Goal: Task Accomplishment & Management: Manage account settings

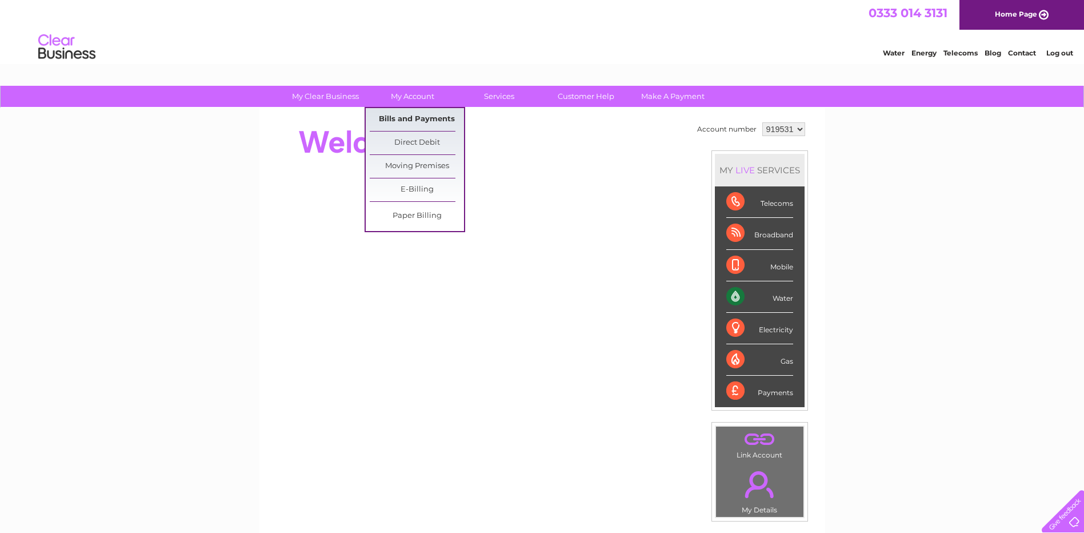
click at [411, 119] on link "Bills and Payments" at bounding box center [417, 119] width 94 height 23
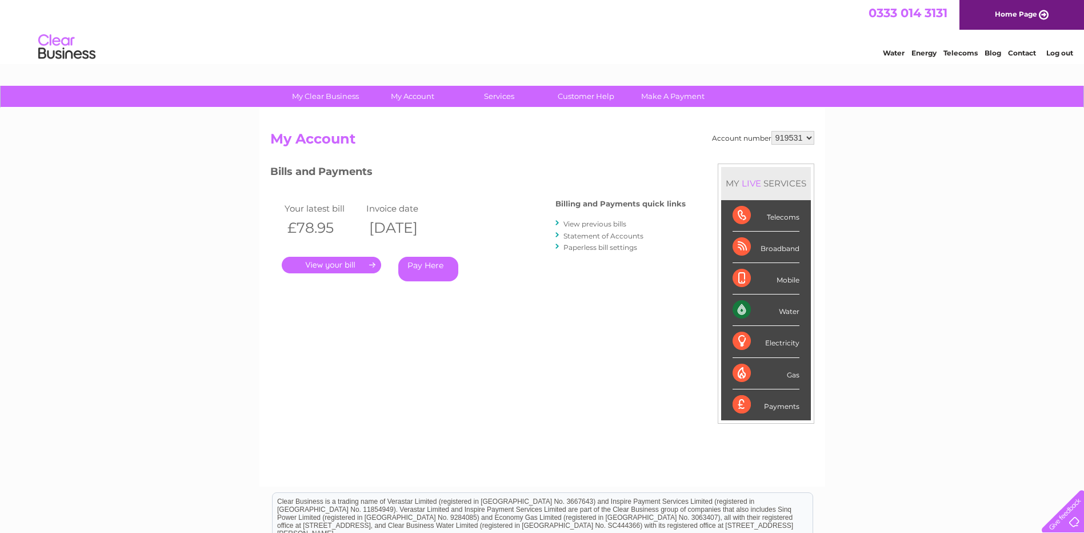
click at [341, 265] on link "." at bounding box center [331, 265] width 99 height 17
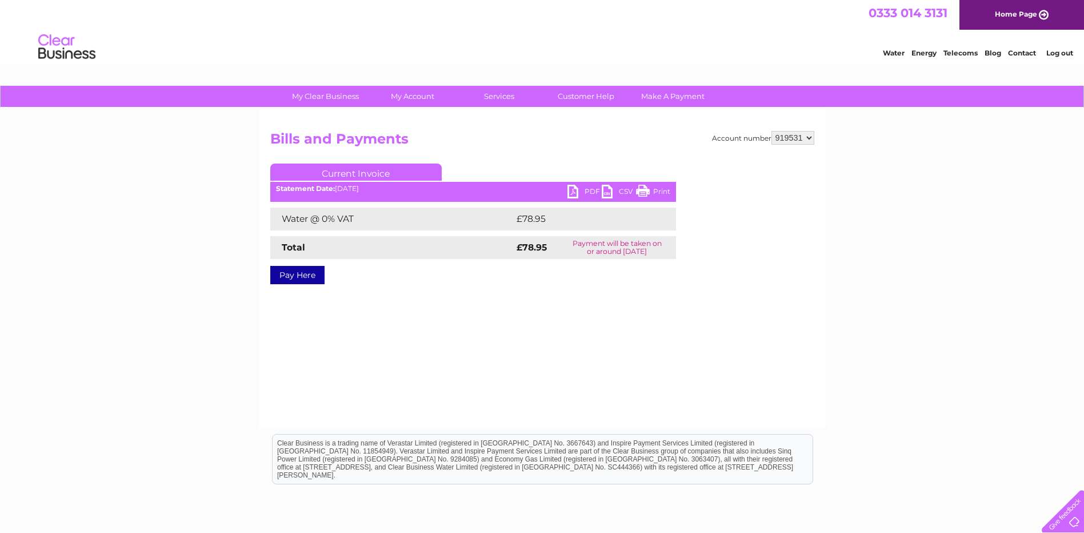
click at [593, 186] on link "PDF" at bounding box center [585, 193] width 34 height 17
click at [1069, 52] on link "Log out" at bounding box center [1059, 53] width 27 height 9
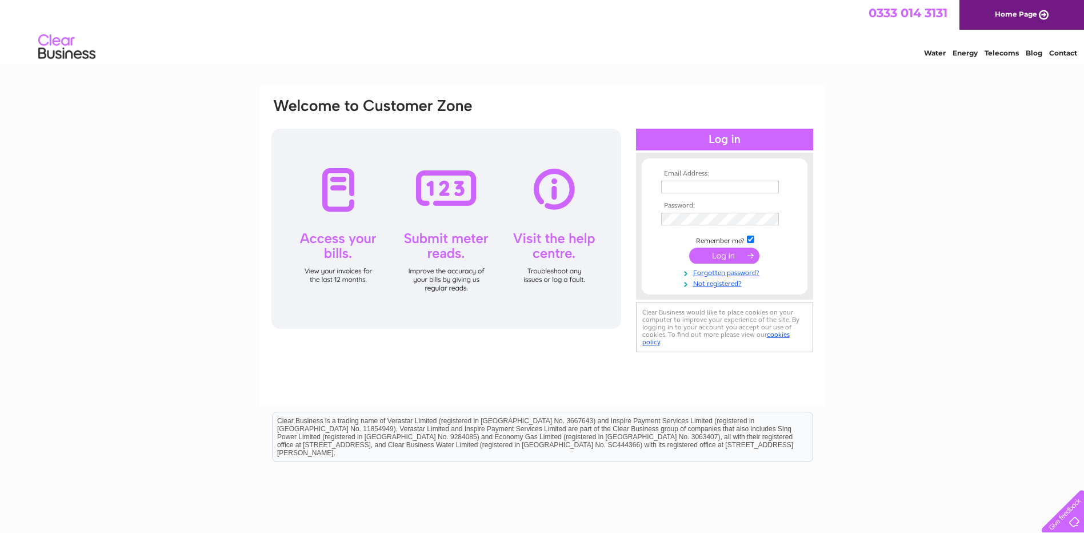
type input "helen@ecosafetyltd.com"
click at [722, 253] on input "submit" at bounding box center [724, 255] width 70 height 16
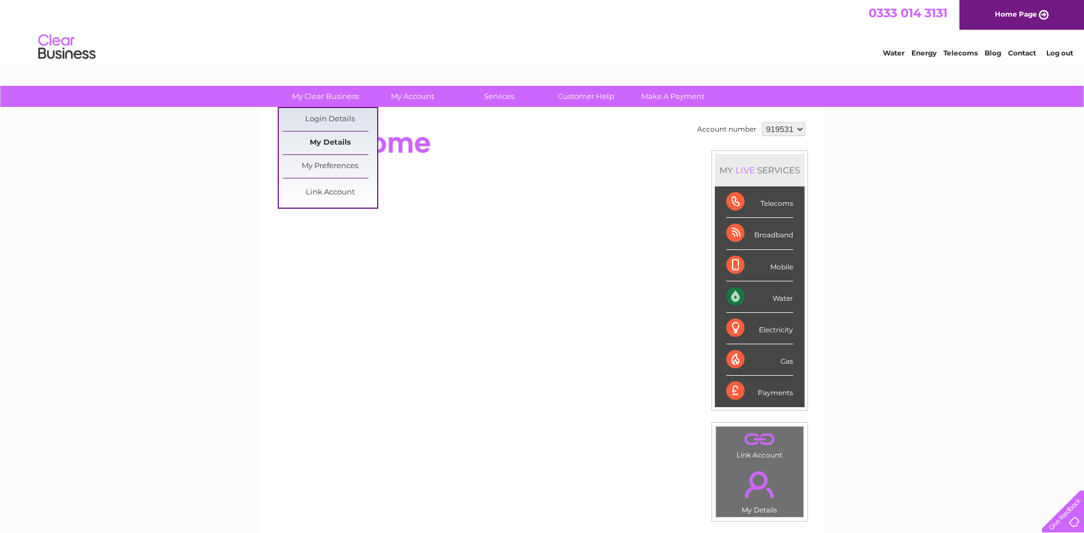
click at [324, 138] on link "My Details" at bounding box center [330, 142] width 94 height 23
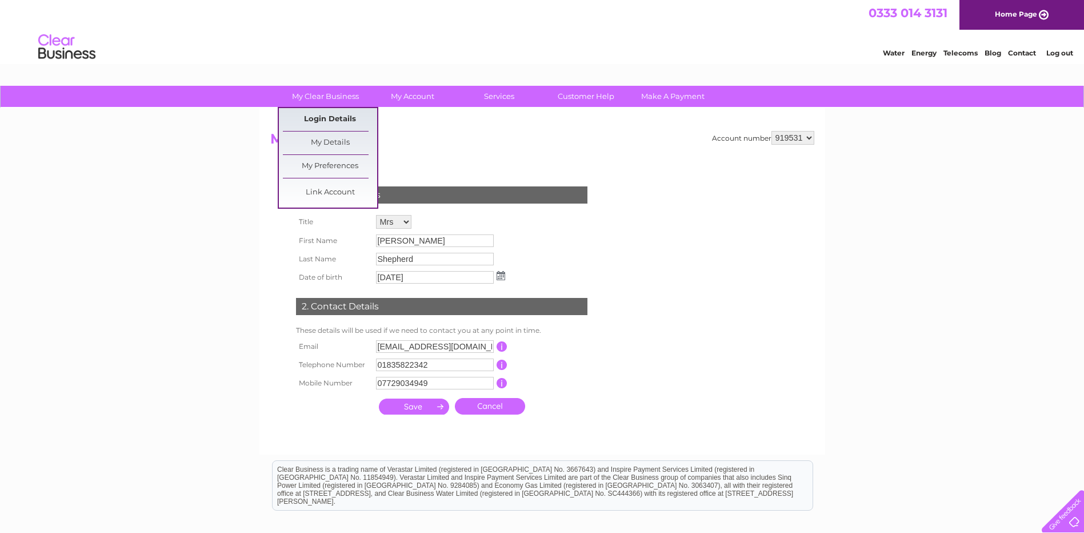
click at [326, 115] on link "Login Details" at bounding box center [330, 119] width 94 height 23
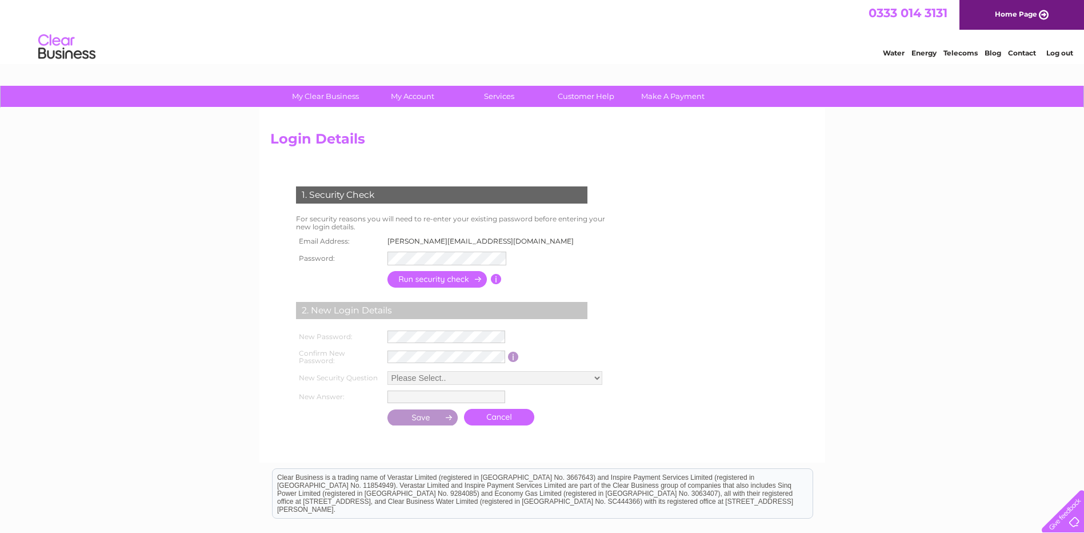
click at [446, 283] on input "button" at bounding box center [437, 279] width 101 height 17
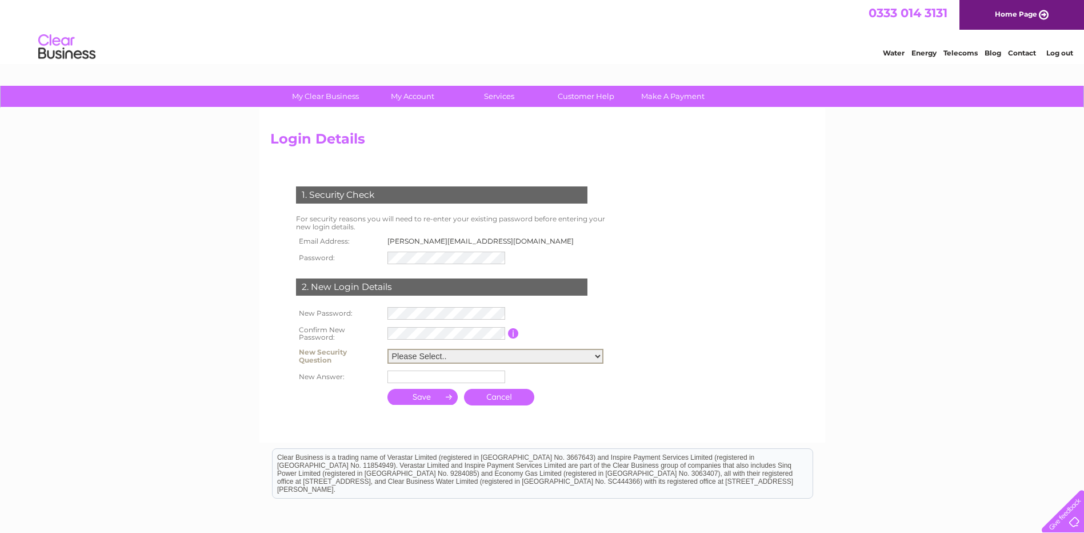
click at [425, 356] on select "Please Select.. In what town or city was your first job? In what town or city d…" at bounding box center [495, 356] width 216 height 15
click at [672, 336] on form "1. Security Check For security reasons you will need to re-enter your existing …" at bounding box center [542, 296] width 544 height 267
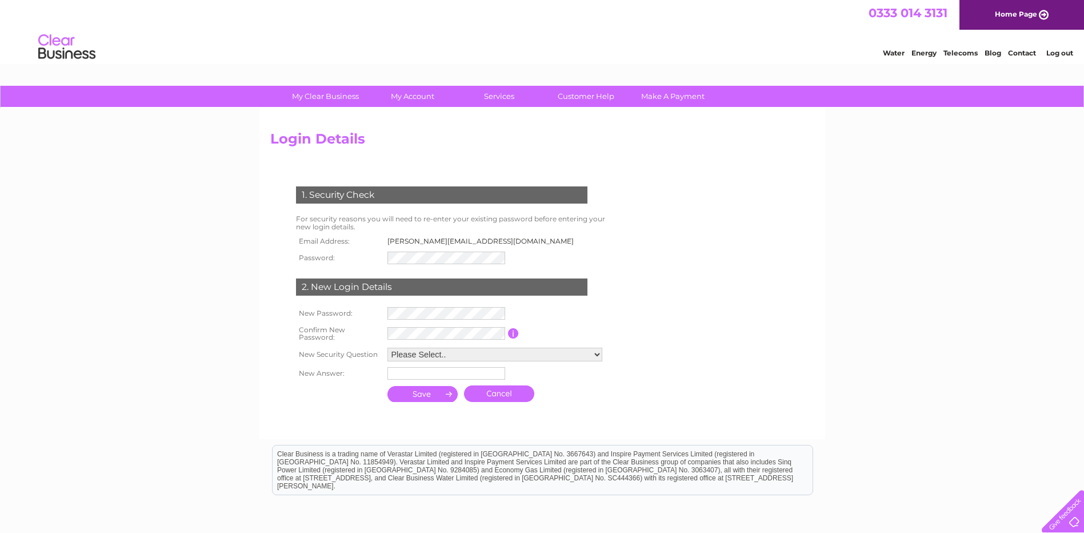
click at [496, 393] on link "Cancel" at bounding box center [499, 393] width 70 height 17
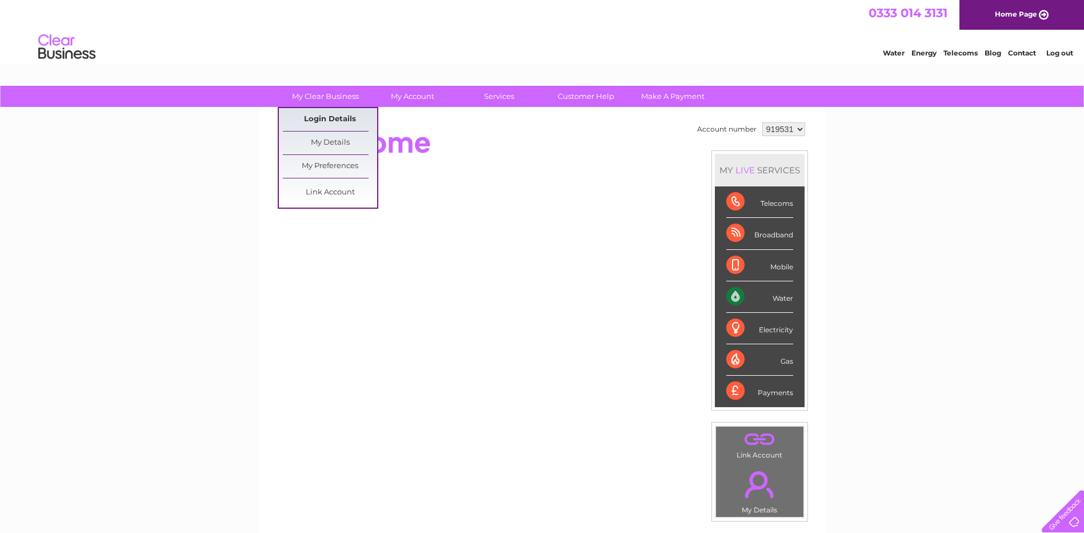
click at [1008, 57] on link "Login Details" at bounding box center [1022, 51] width 28 height 11
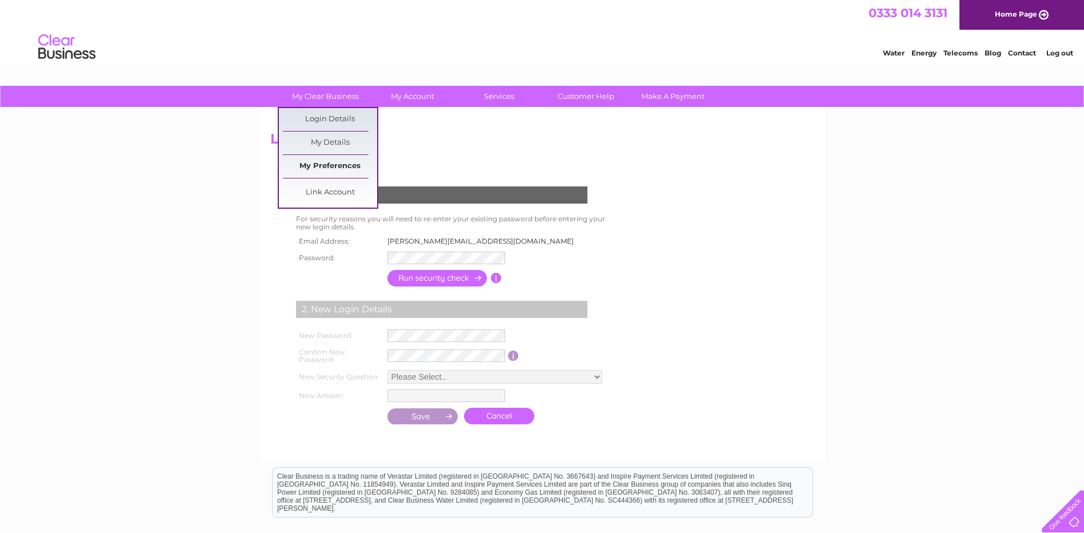
click at [327, 166] on link "My Preferences" at bounding box center [330, 166] width 94 height 23
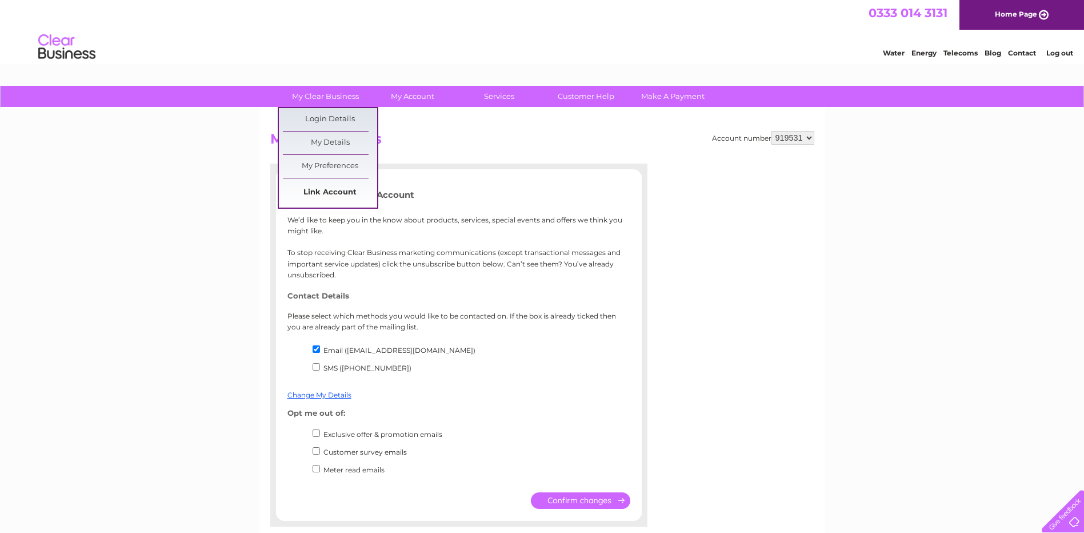
click at [330, 188] on link "Link Account" at bounding box center [330, 192] width 94 height 23
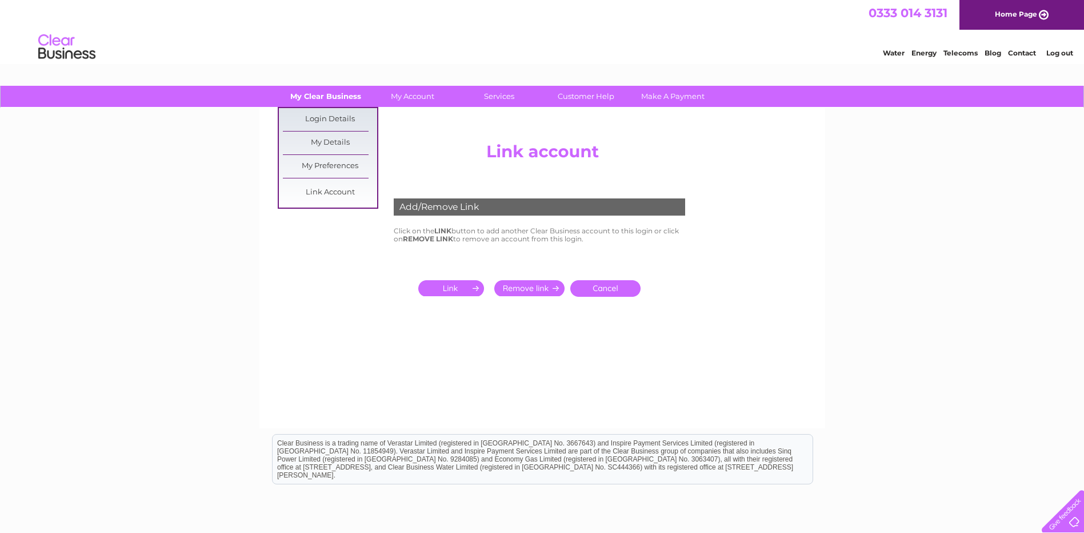
click at [328, 93] on link "My Clear Business" at bounding box center [325, 96] width 94 height 21
click at [1008, 57] on link "Login Details" at bounding box center [1022, 51] width 28 height 11
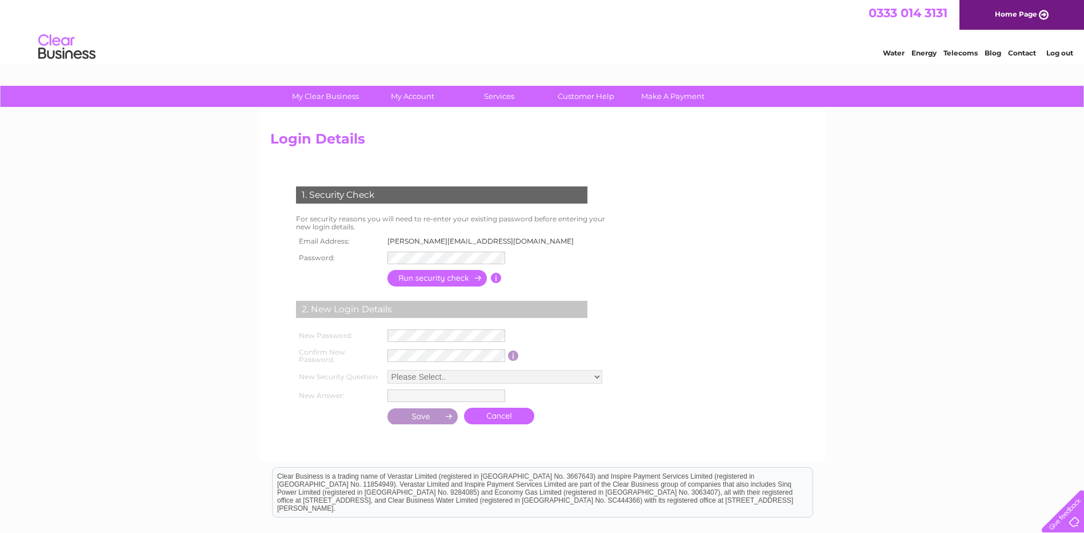
click at [1025, 53] on link "Contact" at bounding box center [1022, 53] width 28 height 9
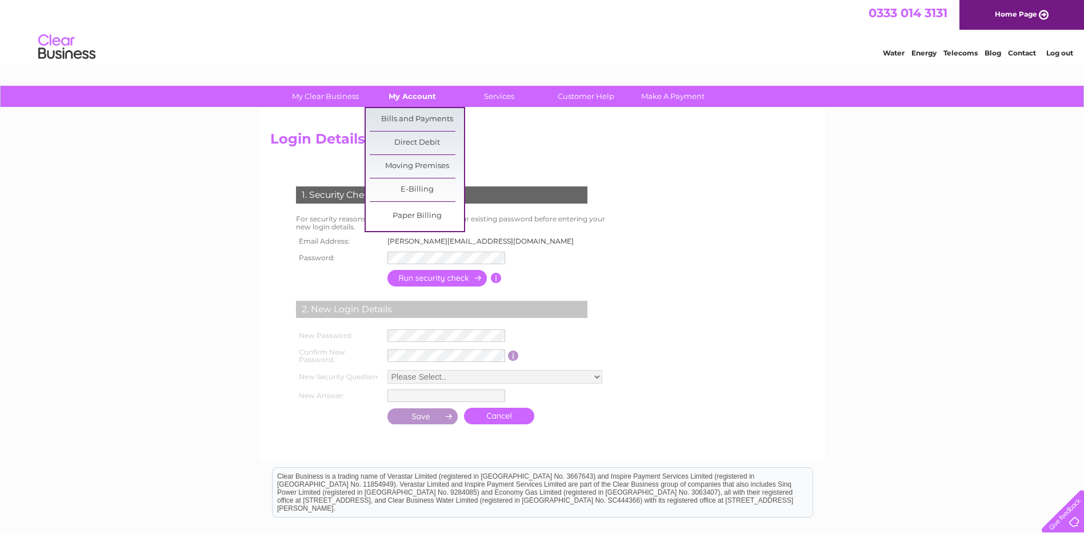
click at [419, 99] on link "My Account" at bounding box center [412, 96] width 94 height 21
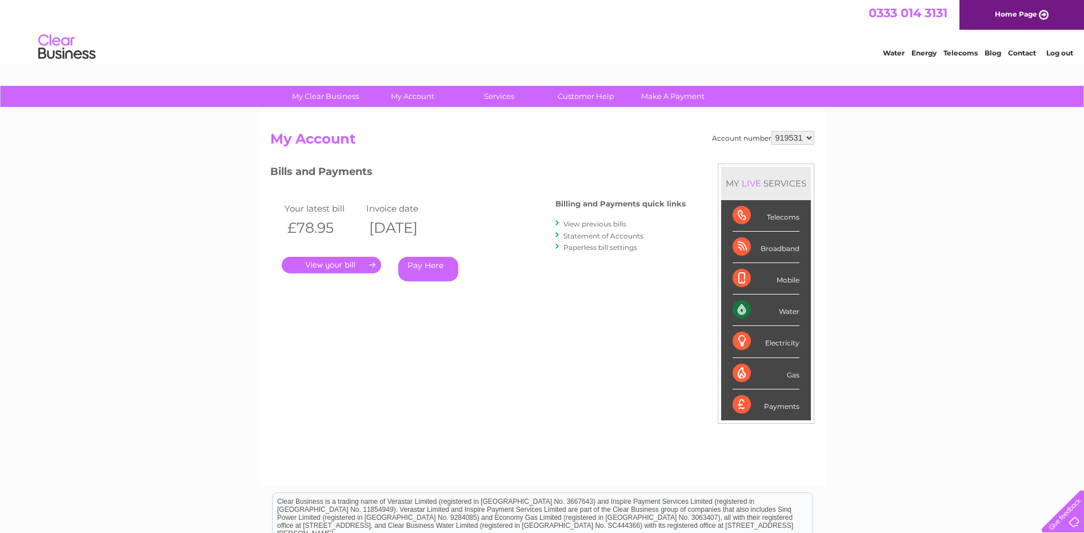
click at [897, 53] on link "Water" at bounding box center [894, 53] width 22 height 9
click at [1060, 52] on link "Log out" at bounding box center [1059, 53] width 27 height 9
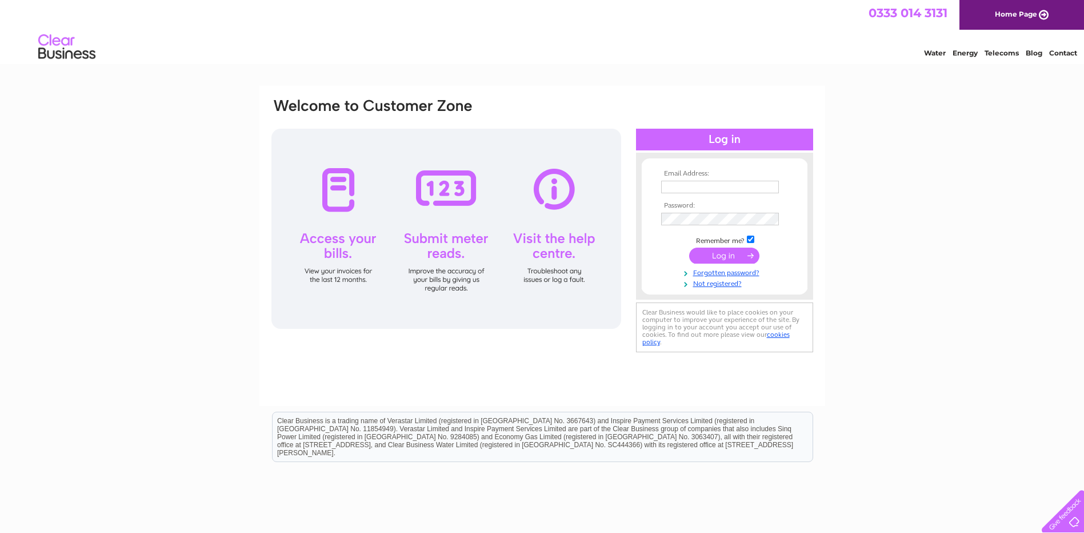
type input "[EMAIL_ADDRESS][DOMAIN_NAME]"
click at [729, 250] on input "submit" at bounding box center [724, 255] width 70 height 16
